Goal: Navigation & Orientation: Find specific page/section

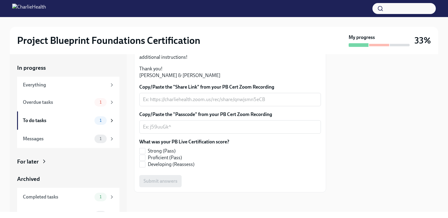
scroll to position [180, 0]
click at [37, 86] on div "Everything" at bounding box center [65, 85] width 84 height 7
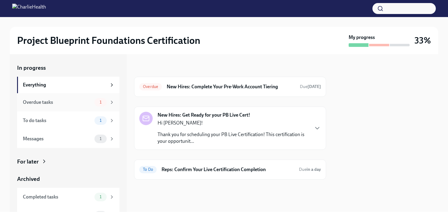
click at [40, 104] on div "Overdue tasks" at bounding box center [57, 102] width 69 height 7
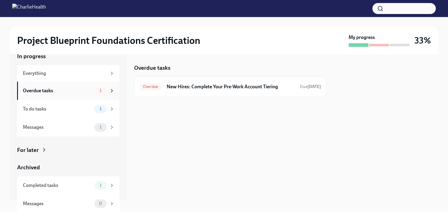
scroll to position [13, 0]
click at [48, 185] on div "Completed tasks" at bounding box center [57, 184] width 69 height 7
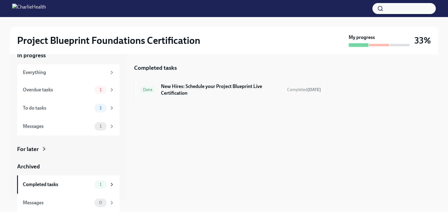
click at [208, 94] on h6 "New Hires: Schedule your Project Blueprint Live Certification" at bounding box center [221, 89] width 121 height 13
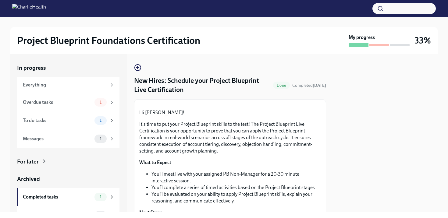
scroll to position [247, 0]
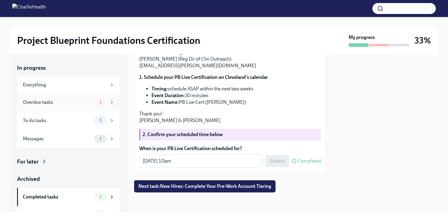
click at [63, 104] on div "Overdue tasks" at bounding box center [57, 102] width 69 height 7
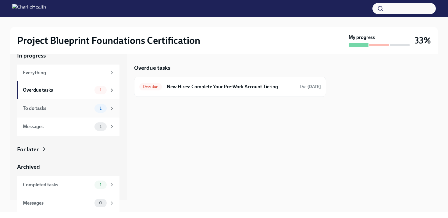
scroll to position [13, 0]
